Goal: Information Seeking & Learning: Understand process/instructions

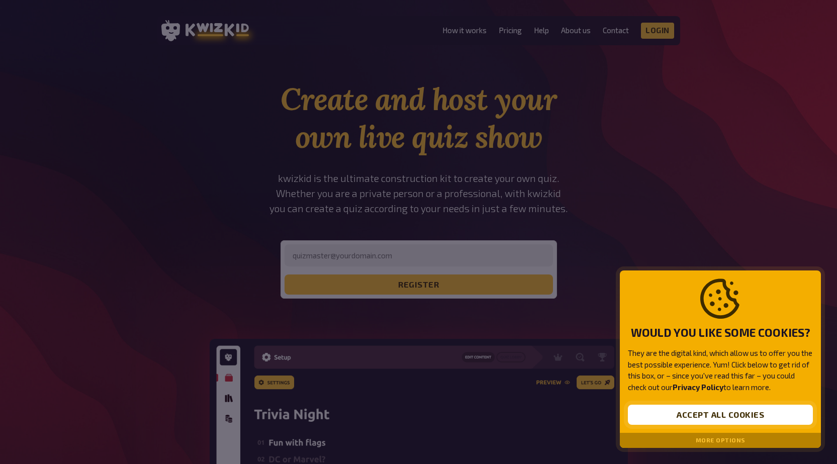
click at [732, 413] on button "Accept all cookies" at bounding box center [720, 415] width 185 height 20
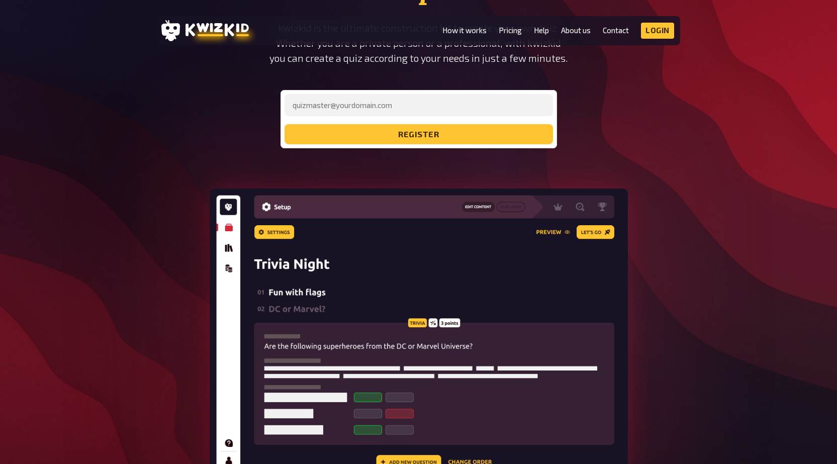
scroll to position [151, 0]
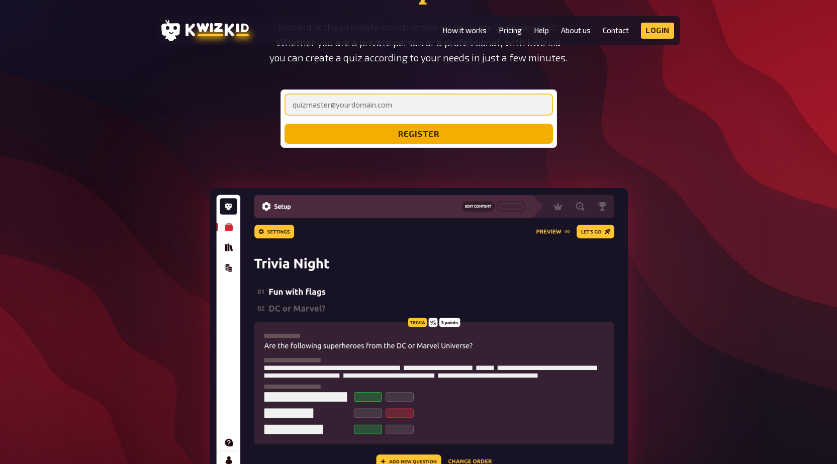
drag, startPoint x: 411, startPoint y: 113, endPoint x: 411, endPoint y: 142, distance: 29.2
click at [411, 117] on form "register" at bounding box center [419, 119] width 269 height 50
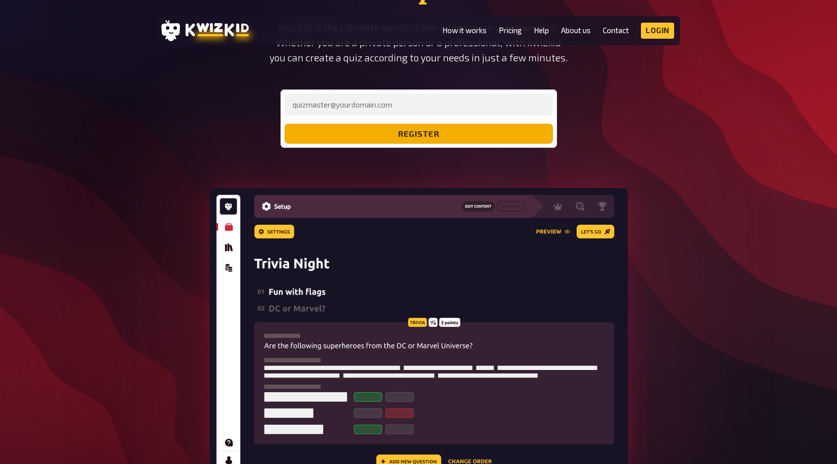
click at [411, 143] on button "register" at bounding box center [419, 134] width 269 height 20
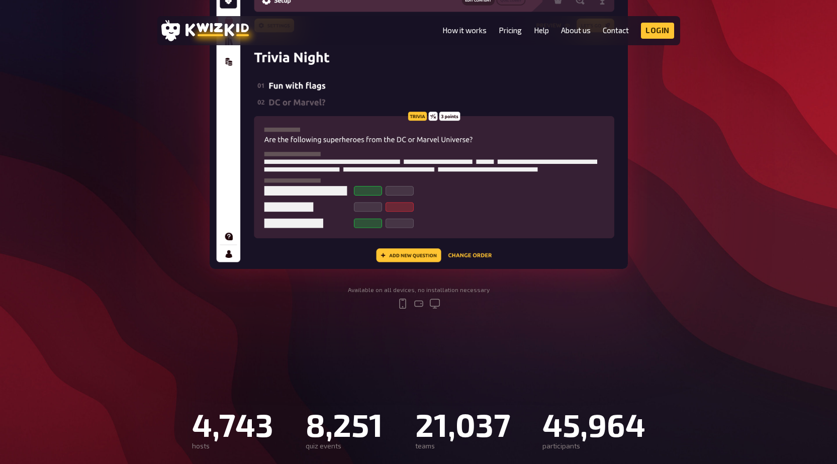
scroll to position [251, 0]
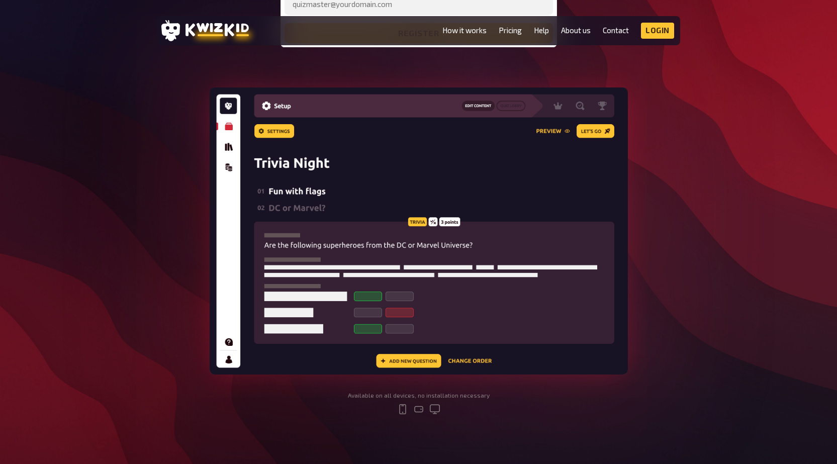
click at [463, 46] on div "register" at bounding box center [419, 18] width 277 height 58
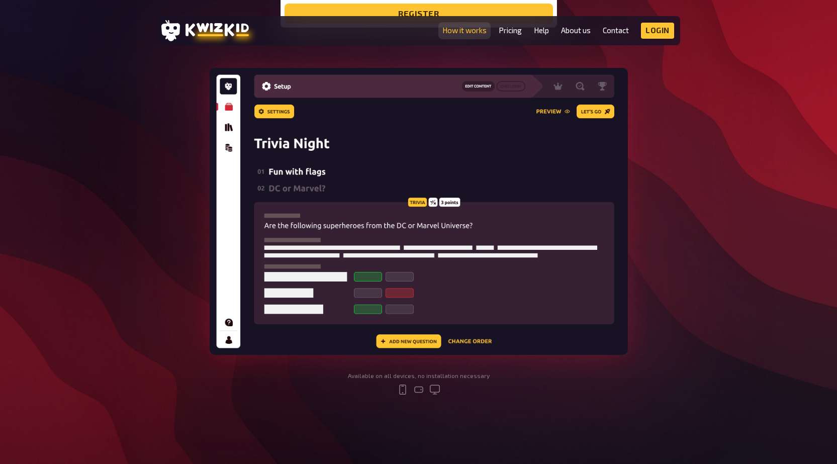
click at [469, 31] on link "How it works" at bounding box center [465, 30] width 44 height 9
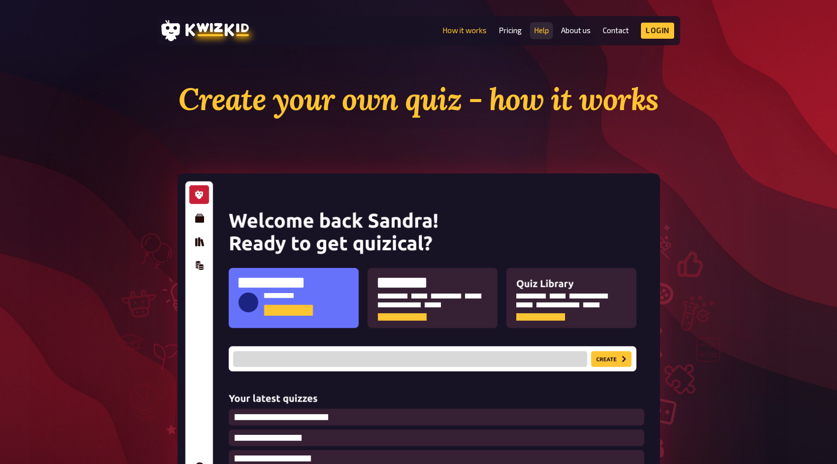
drag, startPoint x: 526, startPoint y: 34, endPoint x: 537, endPoint y: 32, distance: 10.8
click at [527, 34] on ul "How it works Pricing Help About us Contact Imprint Login Discord Instagram" at bounding box center [559, 31] width 232 height 16
drag, startPoint x: 540, startPoint y: 31, endPoint x: 558, endPoint y: 24, distance: 19.7
click at [541, 31] on link "Help" at bounding box center [541, 30] width 15 height 9
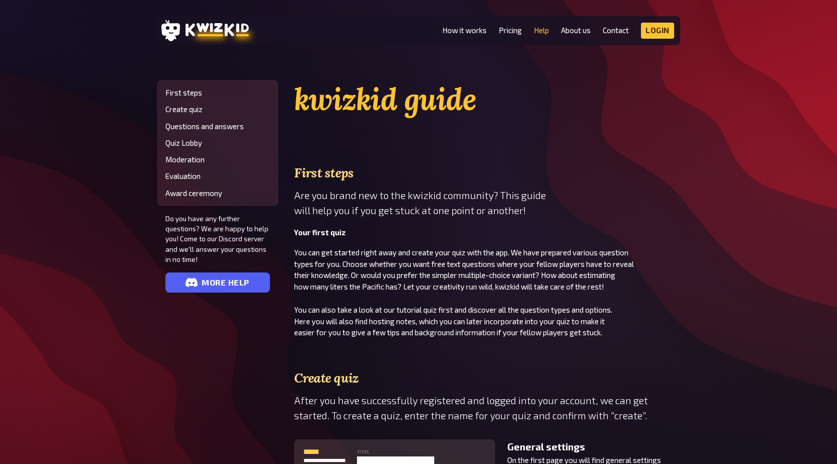
click at [572, 21] on header "MENU How it works Pricing Help About us Contact Imprint Login Discord Instagram" at bounding box center [418, 30] width 523 height 29
